Goal: Task Accomplishment & Management: Complete application form

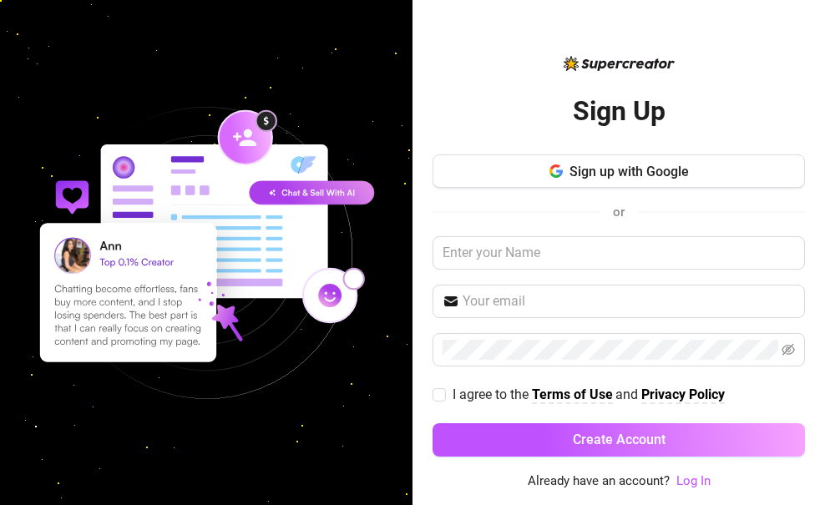
click at [641, 190] on div "Sign up with Google or I agree to the Terms of Use and Privacy Policy Create Ac…" at bounding box center [619, 313] width 373 height 317
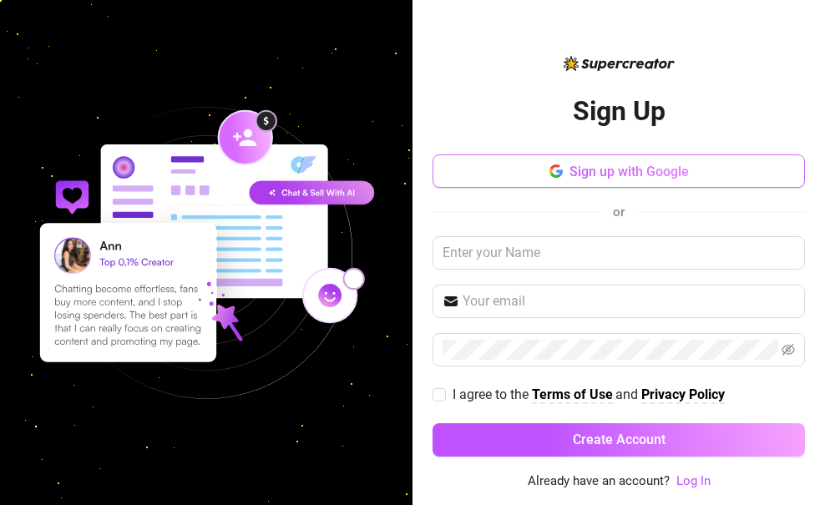
click at [646, 175] on span "Sign up with Google" at bounding box center [629, 172] width 119 height 16
click at [550, 176] on icon "button" at bounding box center [556, 171] width 13 height 13
